Goal: Task Accomplishment & Management: Manage account settings

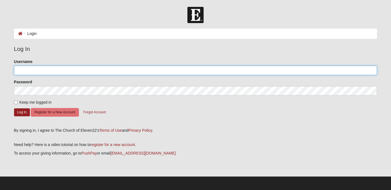
click at [128, 71] on input "Username" at bounding box center [195, 70] width 363 height 9
type input "ssprecher"
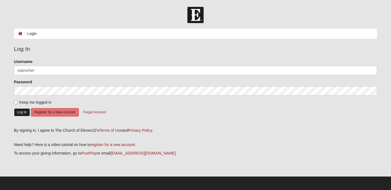
click at [21, 110] on button "Log In" at bounding box center [22, 112] width 16 height 8
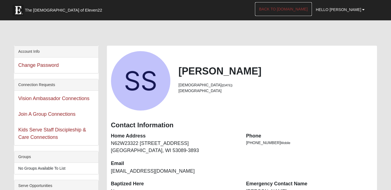
click at [286, 11] on link "Back to COE22.com" at bounding box center [283, 9] width 57 height 14
click at [354, 12] on link "Hello Susie" at bounding box center [340, 10] width 57 height 14
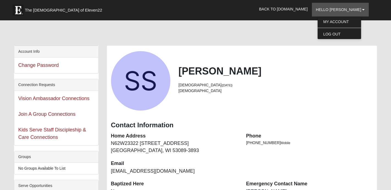
click at [330, 57] on div "Susie Sprecher 53 years old (10/19/1971) Female" at bounding box center [242, 80] width 270 height 59
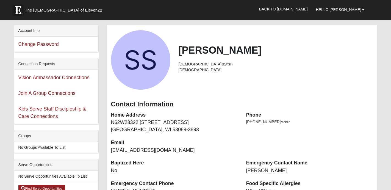
scroll to position [21, 0]
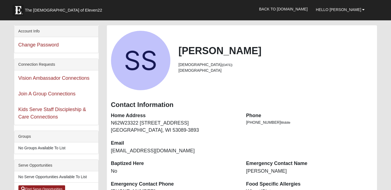
scroll to position [23, 0]
